Goal: Task Accomplishment & Management: Use online tool/utility

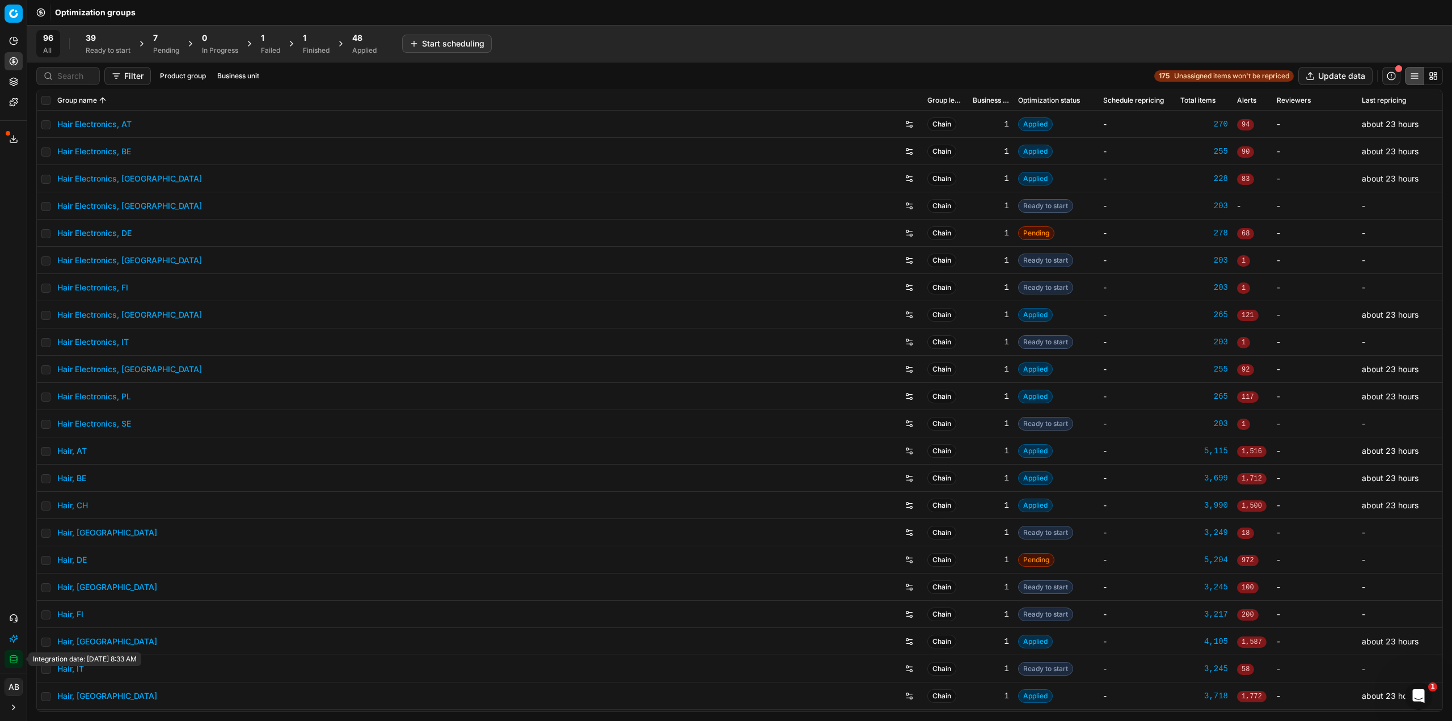
click at [20, 668] on button "Integration status" at bounding box center [14, 659] width 18 height 18
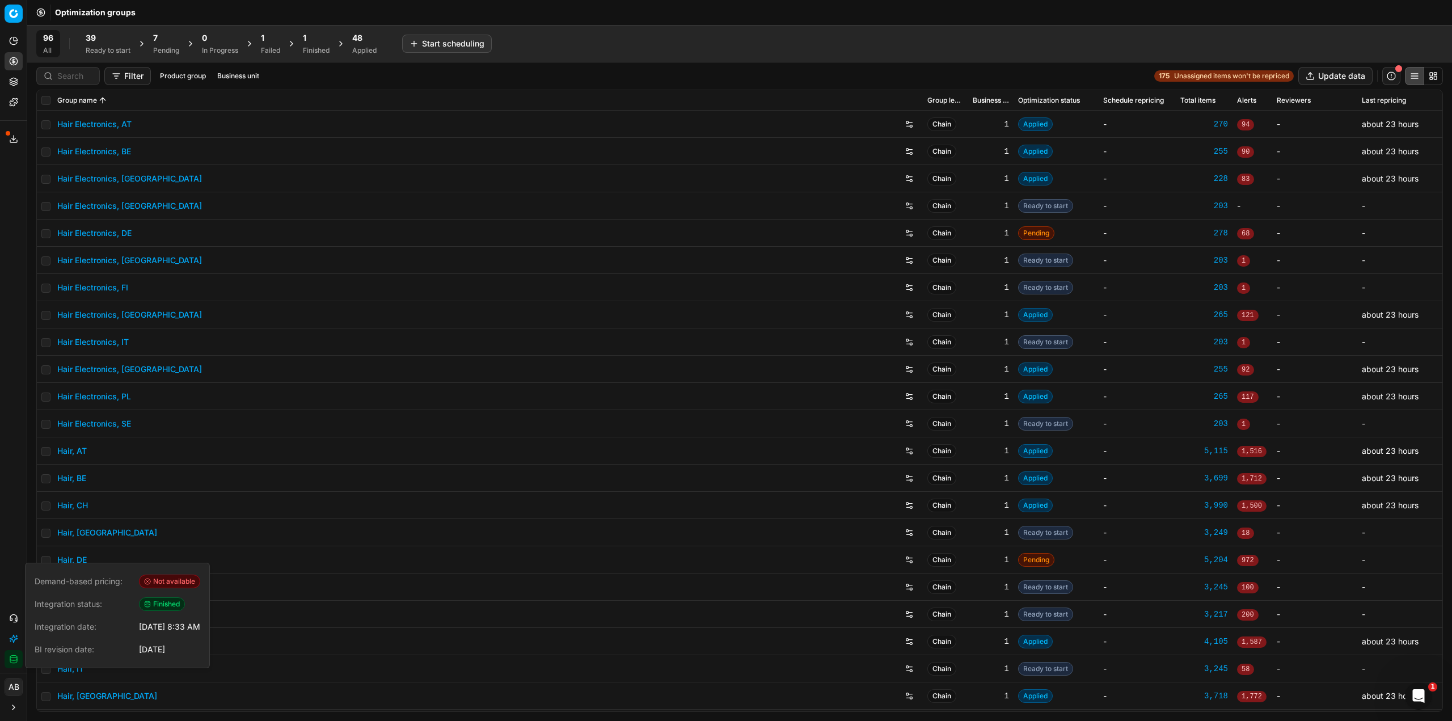
click at [377, 48] on div "Applied" at bounding box center [364, 50] width 24 height 9
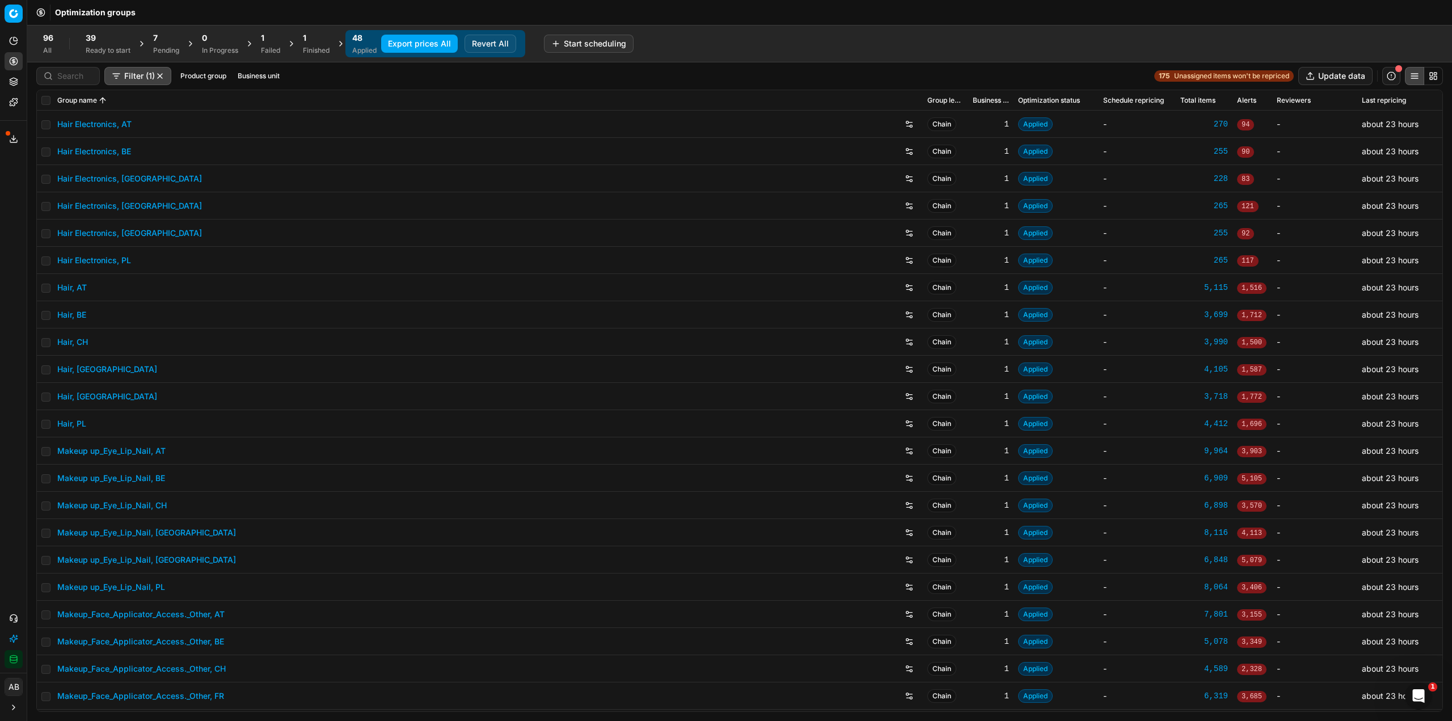
click at [242, 84] on div "Filter (1) Product group Business unit" at bounding box center [160, 76] width 248 height 18
click at [253, 64] on div "Filter (1) Product group Business unit 175 Unassigned items won't be repriced U…" at bounding box center [739, 75] width 1425 height 27
click at [253, 82] on button "Business unit" at bounding box center [258, 76] width 51 height 14
type input "fr"
click at [181, 121] on div "fr" at bounding box center [180, 116] width 19 height 14
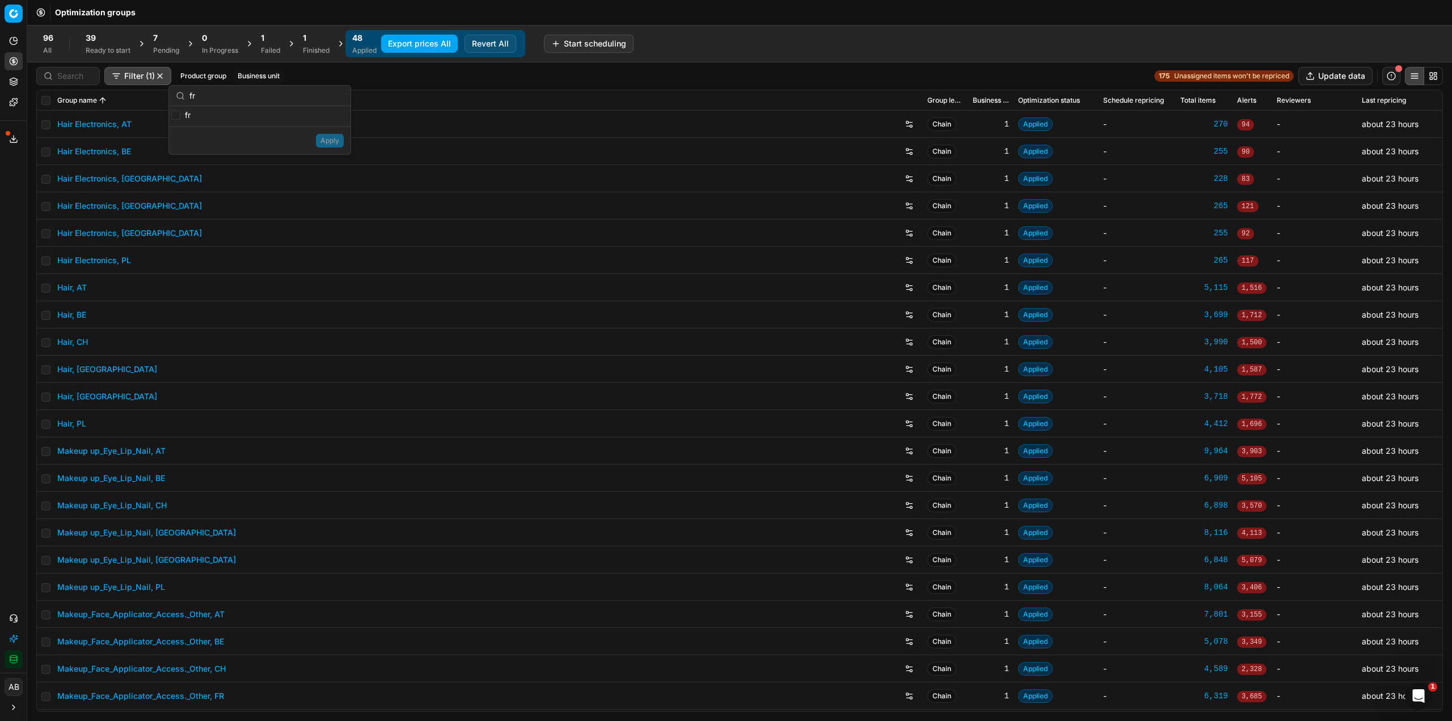
click at [181, 115] on label "fr" at bounding box center [180, 114] width 19 height 11
click at [180, 115] on input "fr" at bounding box center [175, 115] width 9 height 9
checkbox input "true"
click at [331, 142] on button "Apply" at bounding box center [330, 141] width 28 height 14
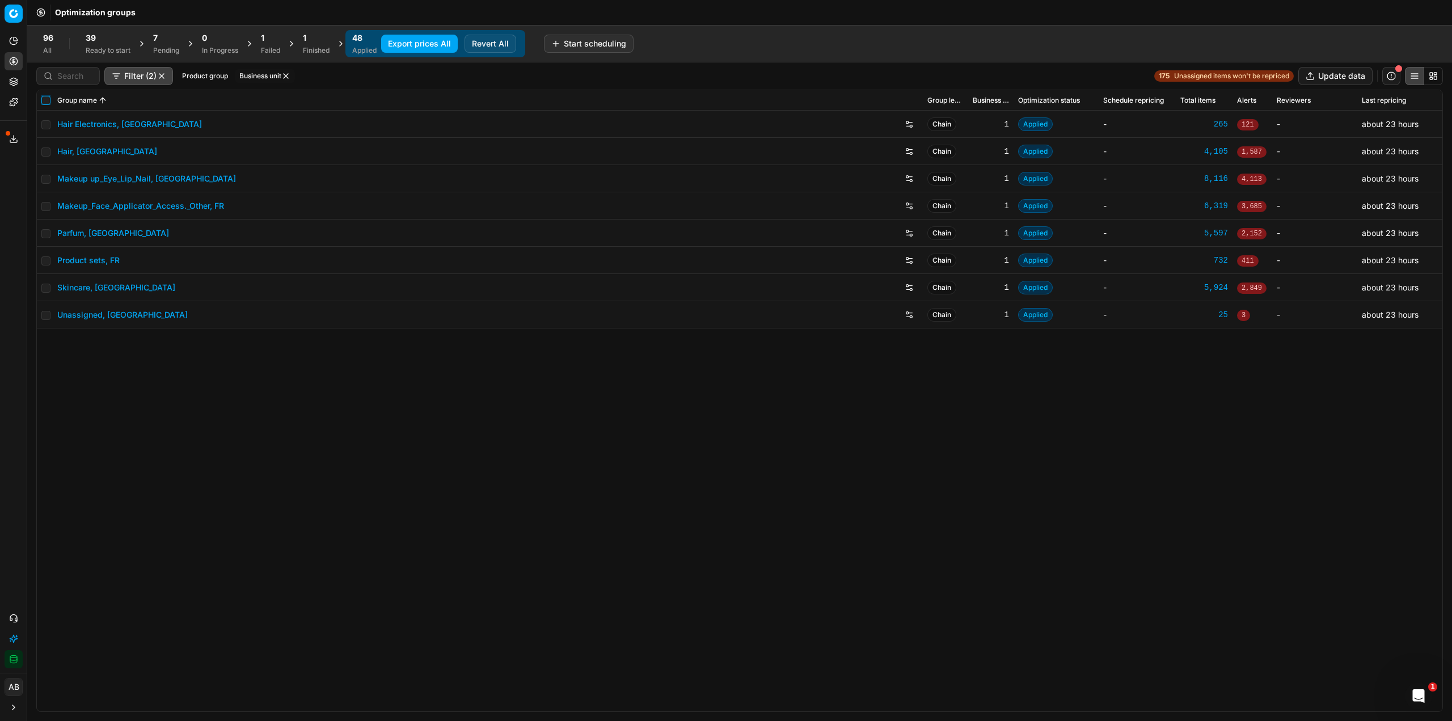
click at [47, 98] on input "checkbox" at bounding box center [45, 100] width 9 height 9
checkbox input "true"
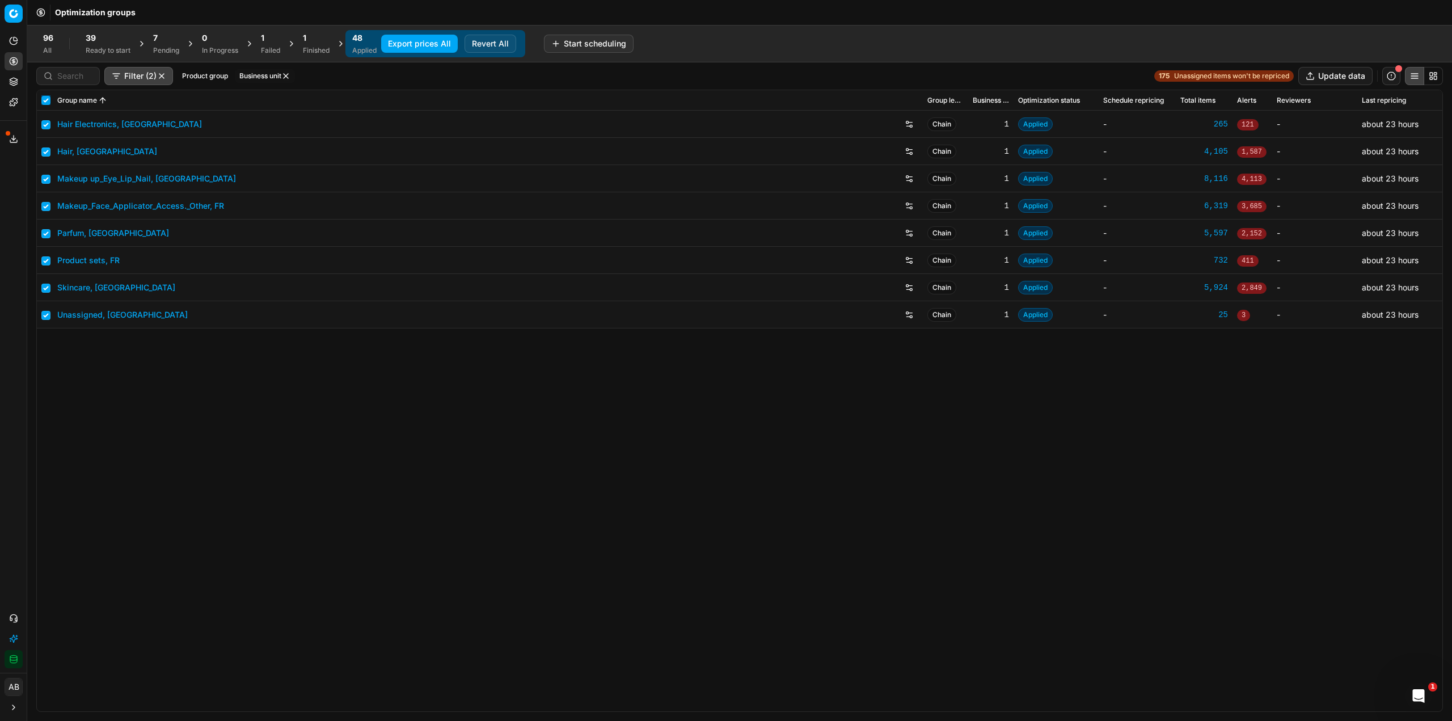
checkbox input "true"
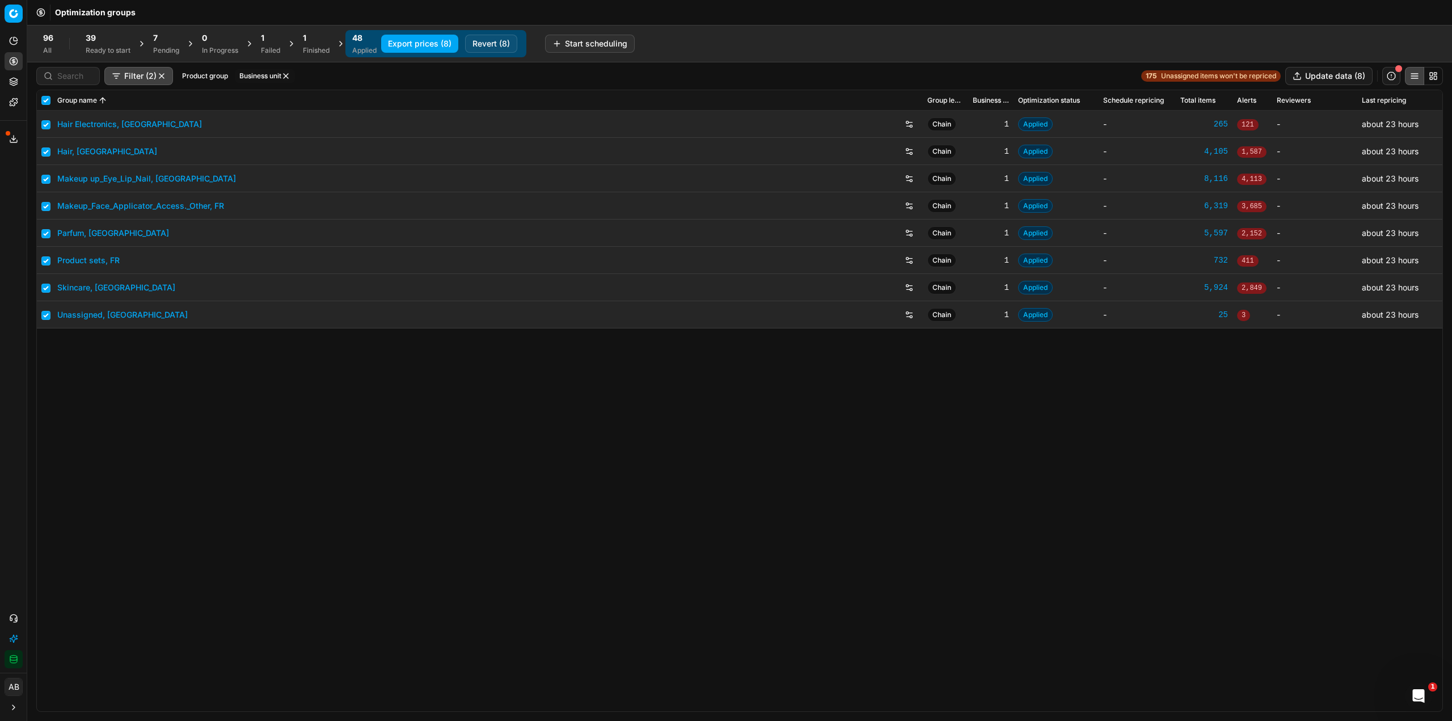
click at [503, 39] on button "Revert (8)" at bounding box center [491, 44] width 52 height 18
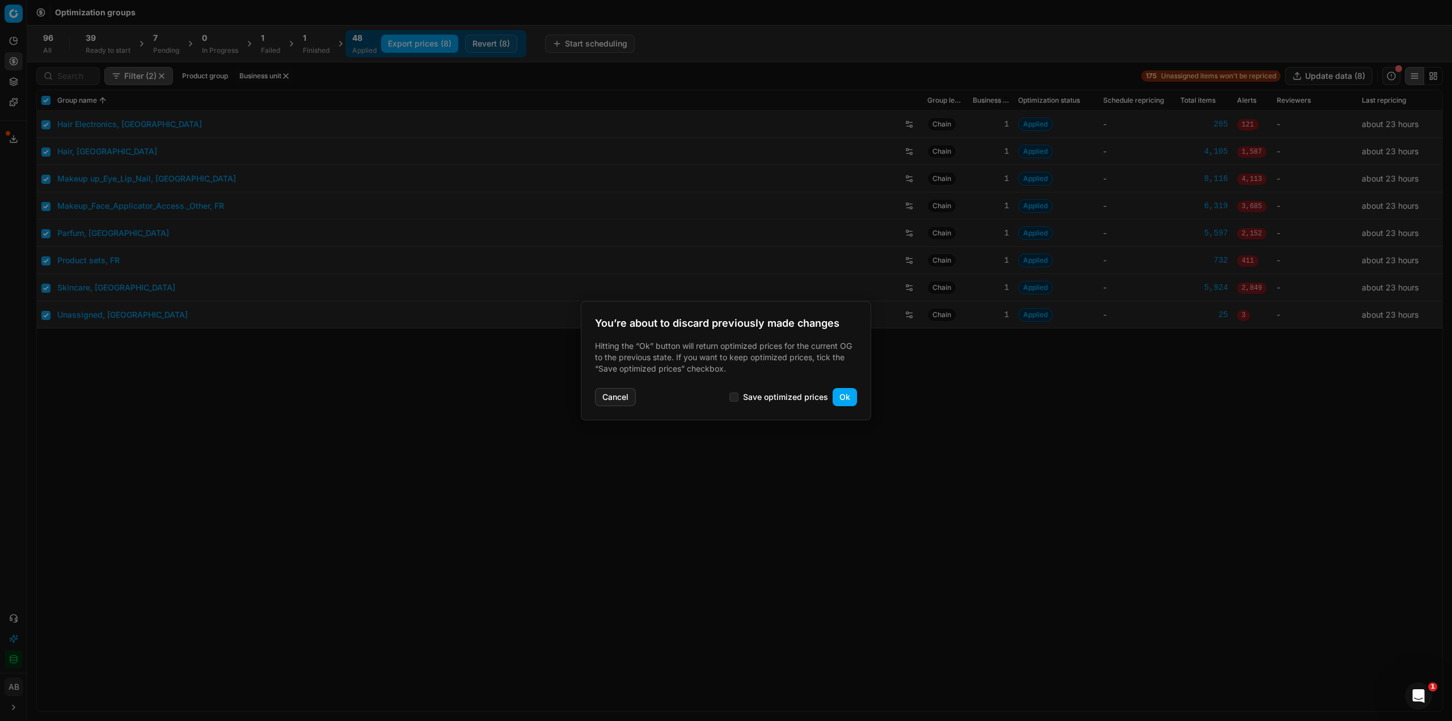
click at [853, 396] on button "Ok" at bounding box center [845, 397] width 24 height 18
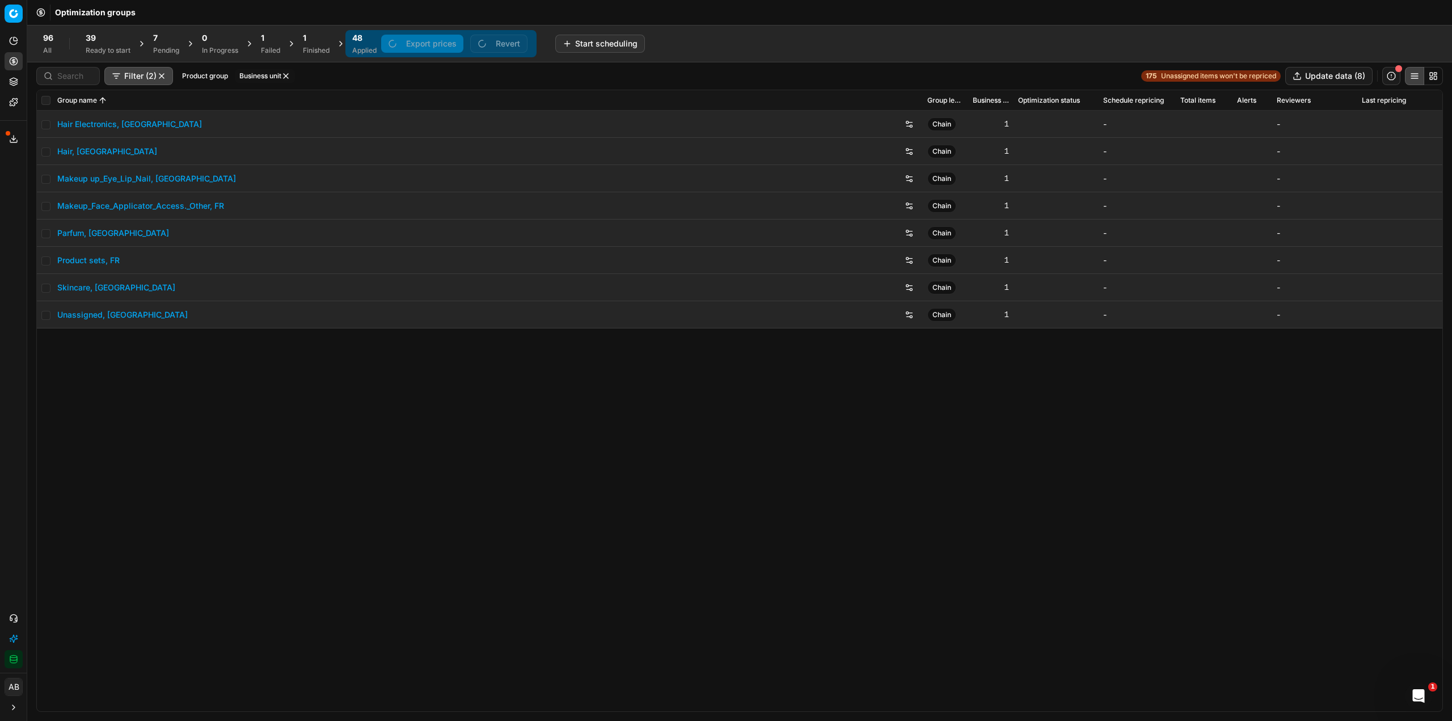
checkbox input "false"
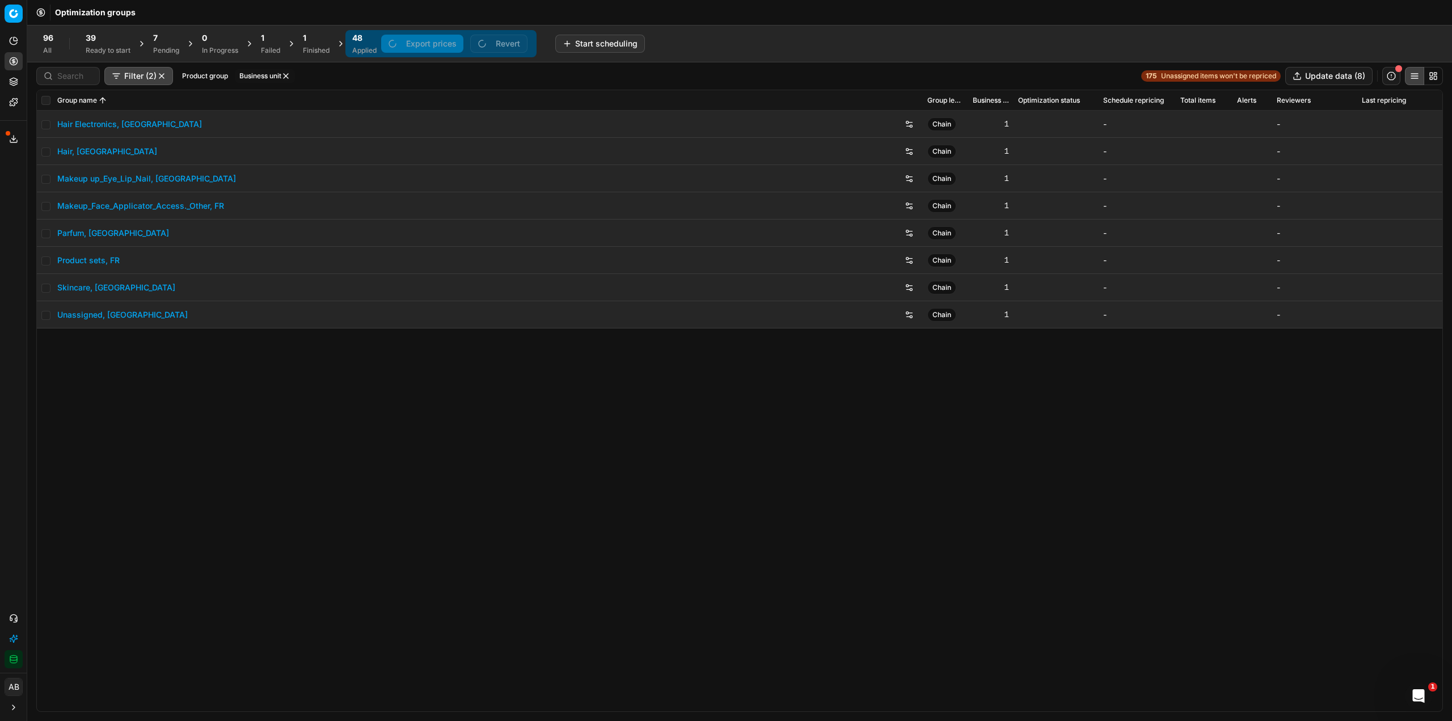
checkbox input "false"
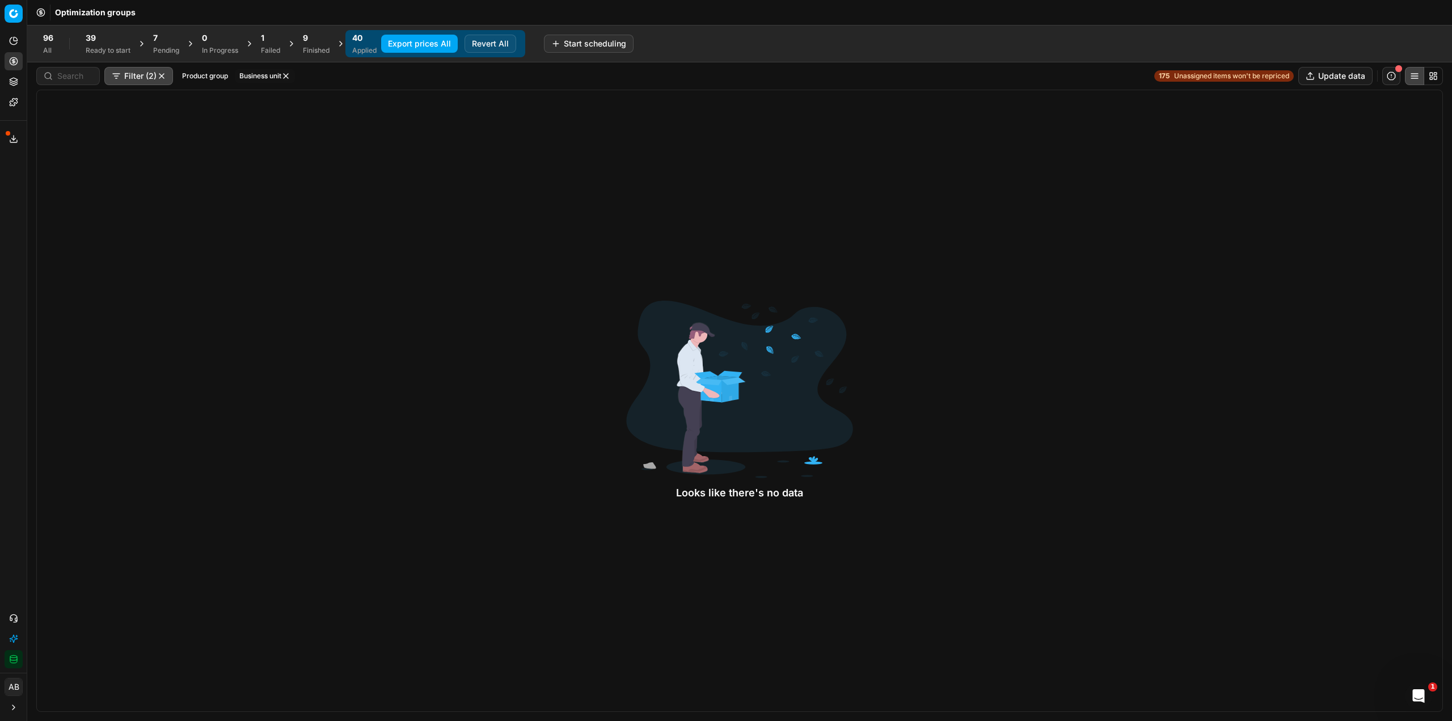
click at [326, 54] on div "Finished" at bounding box center [316, 50] width 27 height 9
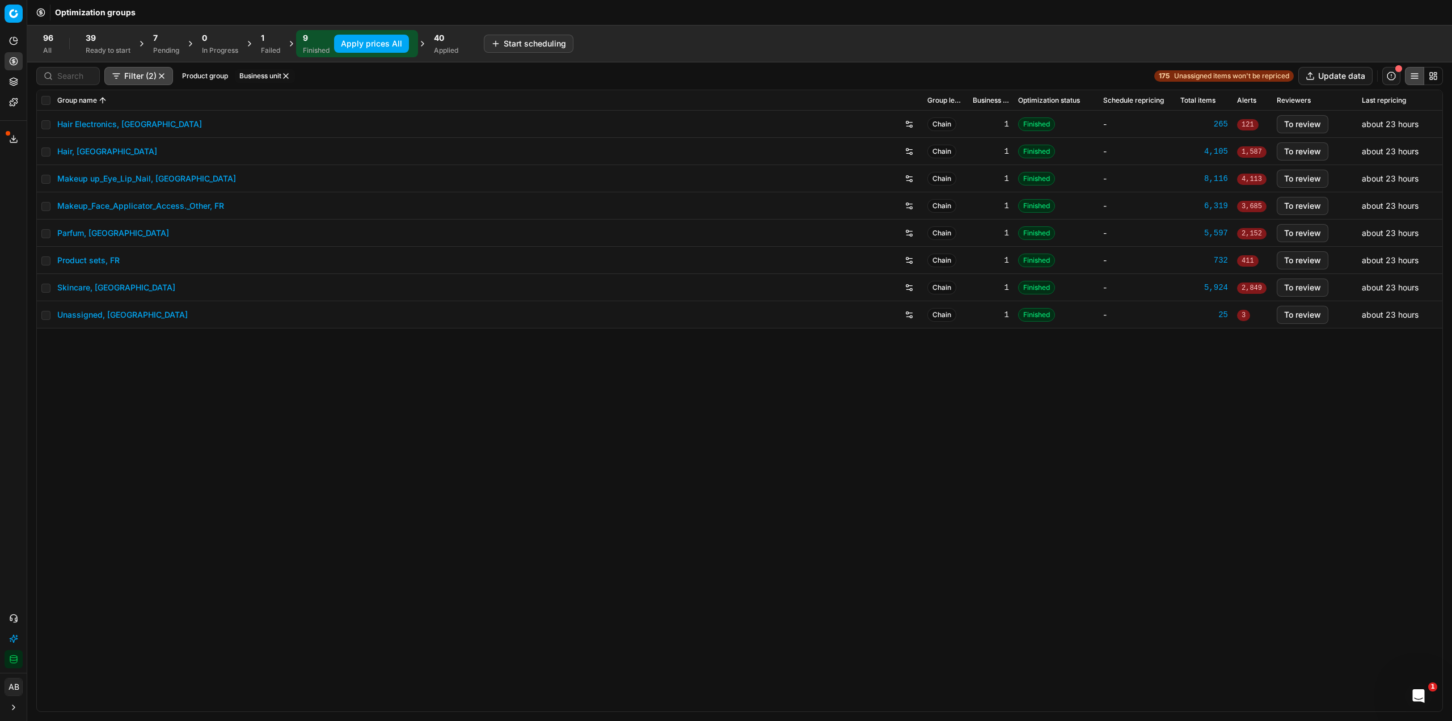
click at [102, 127] on link "Hair Electronics, [GEOGRAPHIC_DATA]" at bounding box center [129, 124] width 145 height 11
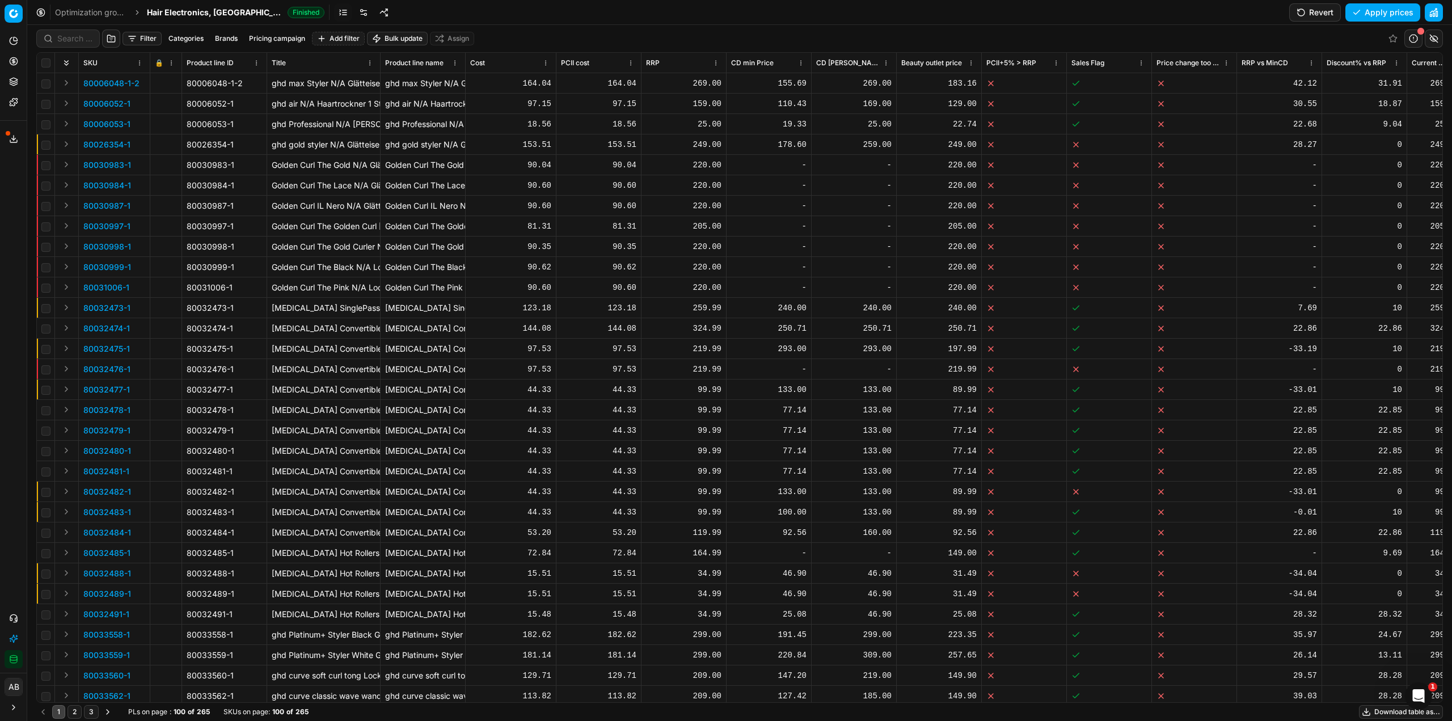
click at [264, 41] on button "Pricing campaign" at bounding box center [276, 39] width 65 height 14
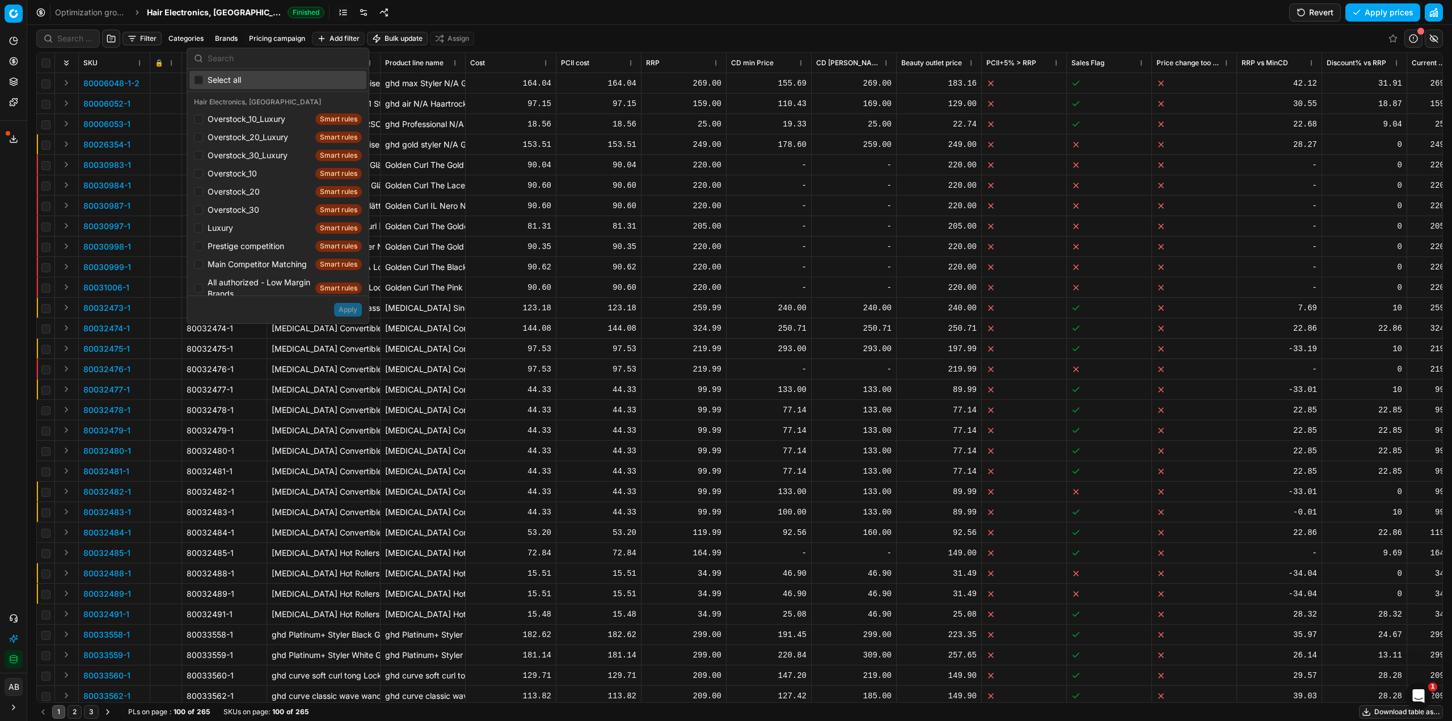
click at [1323, 13] on button "Revert" at bounding box center [1315, 12] width 52 height 18
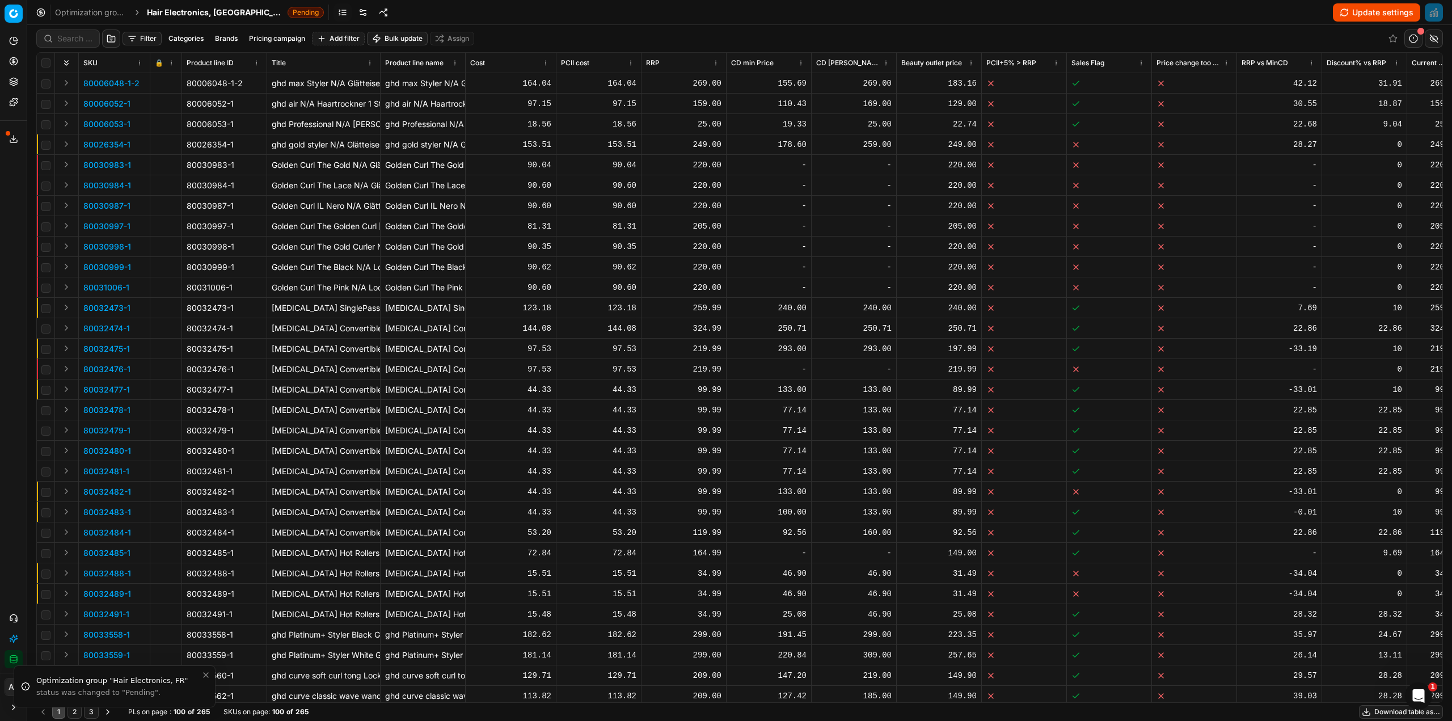
click at [354, 16] on link at bounding box center [363, 12] width 18 height 18
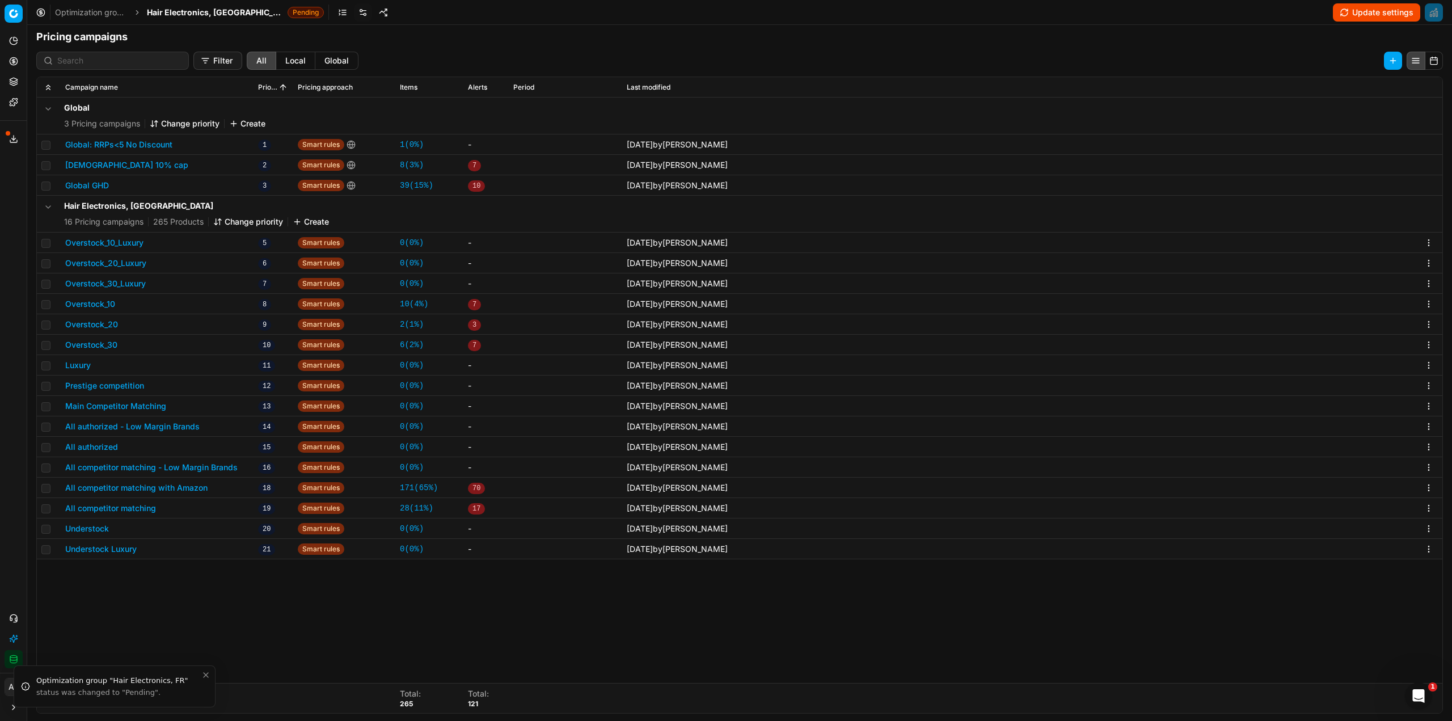
scroll to position [175, 0]
click at [83, 365] on button "Luxury" at bounding box center [78, 363] width 26 height 11
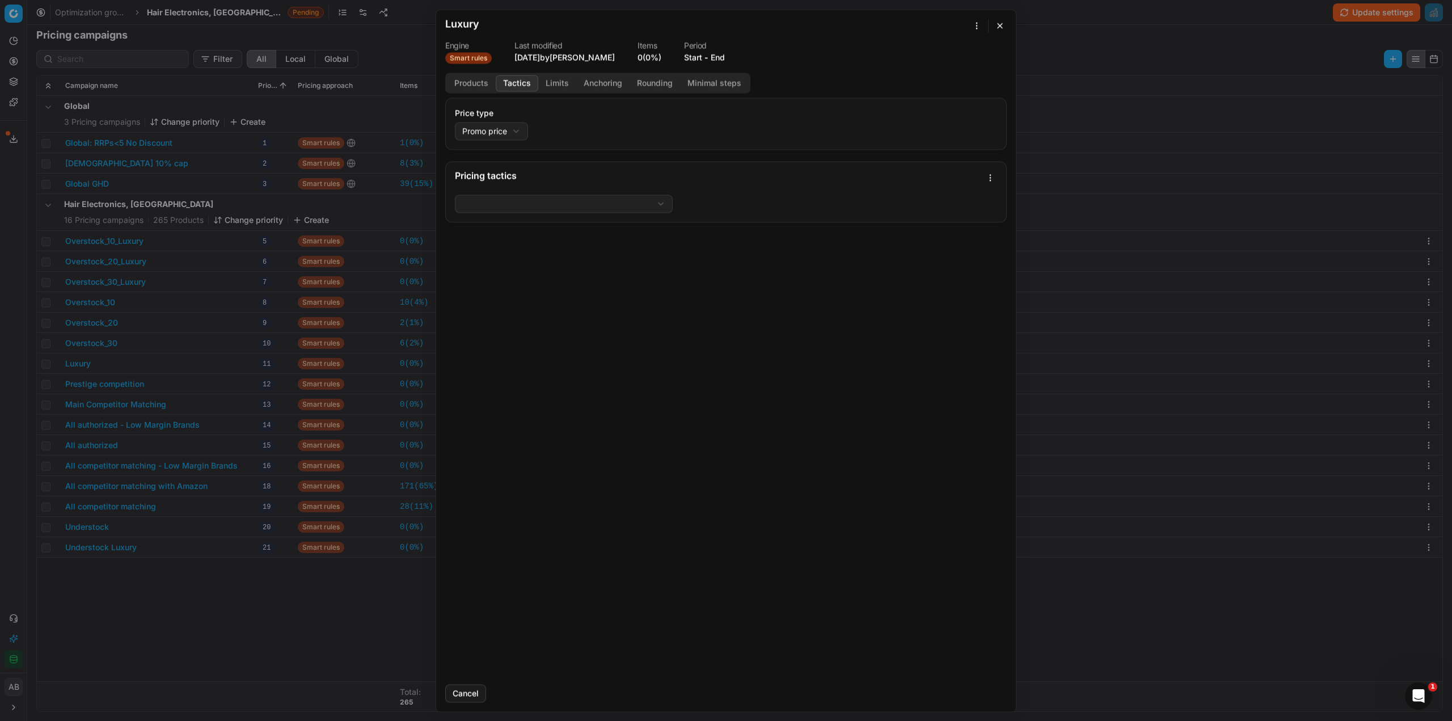
click at [528, 83] on button "Tactics" at bounding box center [517, 83] width 43 height 16
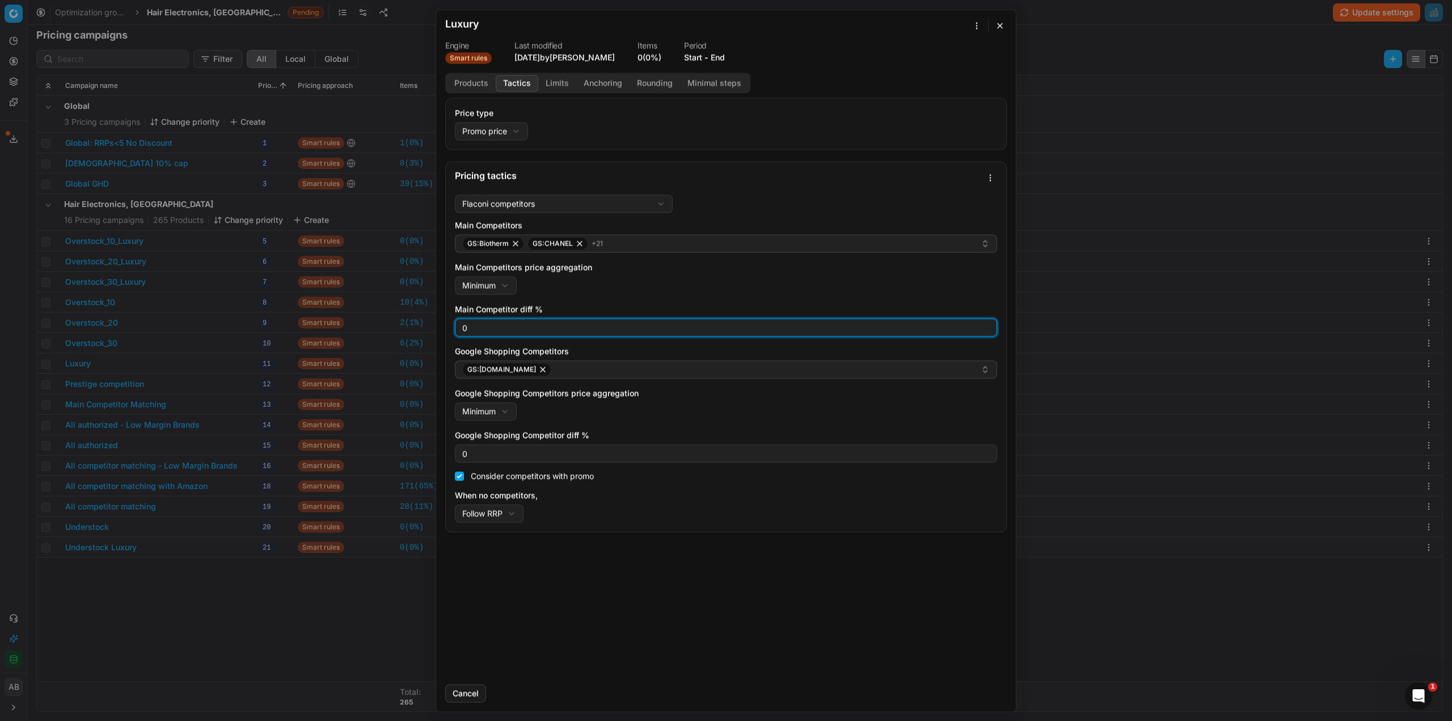
drag, startPoint x: 471, startPoint y: 328, endPoint x: 453, endPoint y: 328, distance: 18.2
click at [453, 328] on div "Flaconi competitors Flaconi competitorsFlaconi competitors rule: first takes in…" at bounding box center [726, 360] width 560 height 341
type input "5"
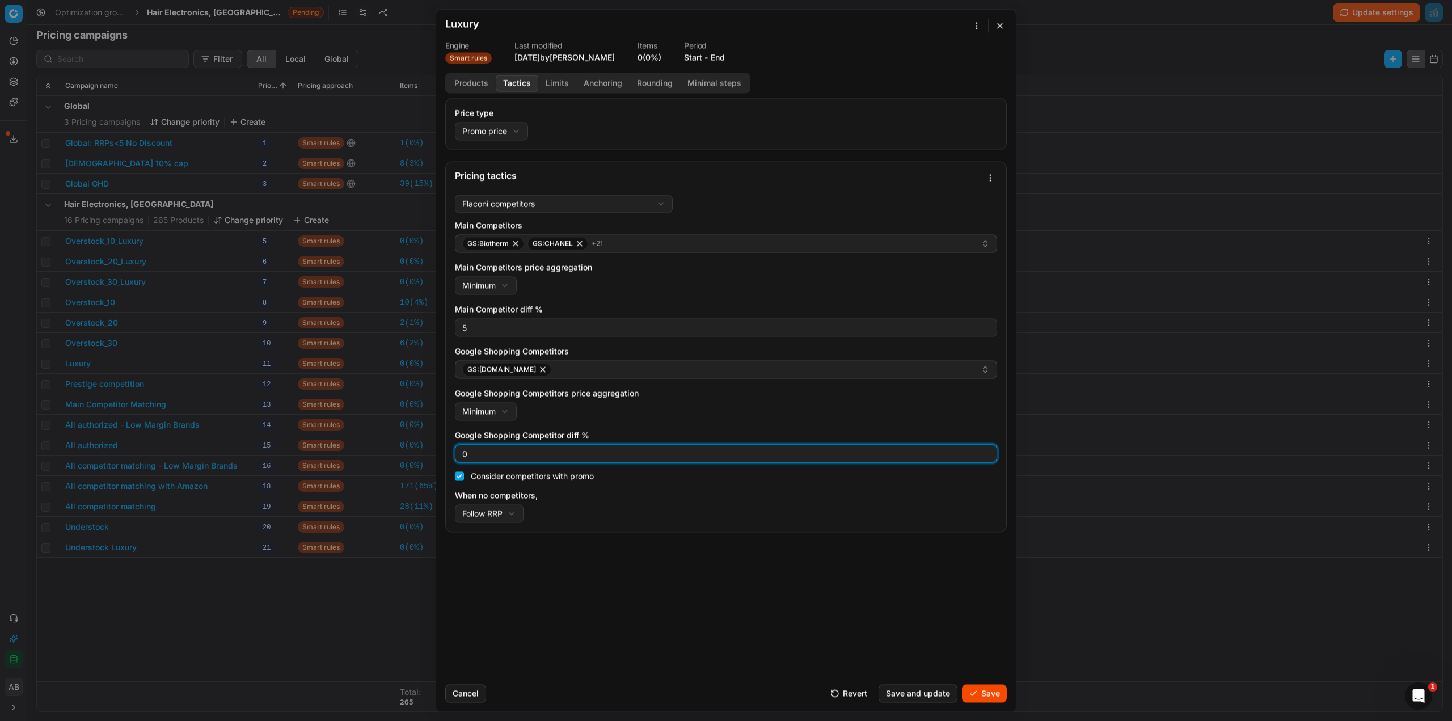
drag, startPoint x: 470, startPoint y: 454, endPoint x: 458, endPoint y: 454, distance: 11.3
click at [458, 454] on div "0" at bounding box center [726, 453] width 542 height 18
type input "5"
